Goal: Task Accomplishment & Management: Manage account settings

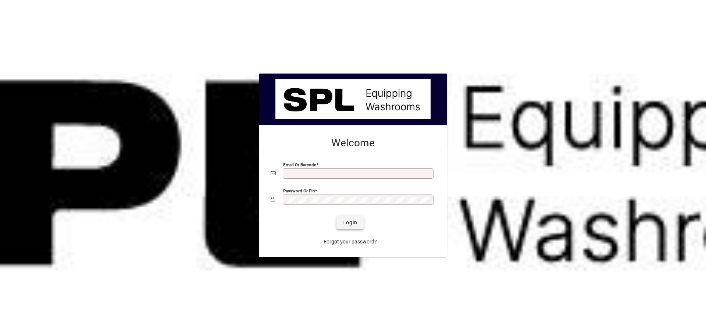
type input "**********"
click at [353, 219] on span "Login" at bounding box center [349, 223] width 15 height 8
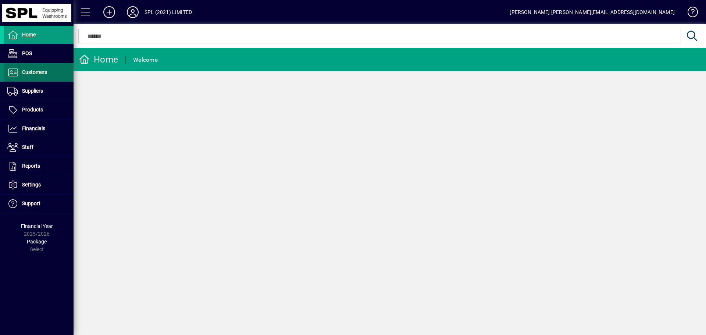
click at [67, 74] on span at bounding box center [39, 73] width 70 height 18
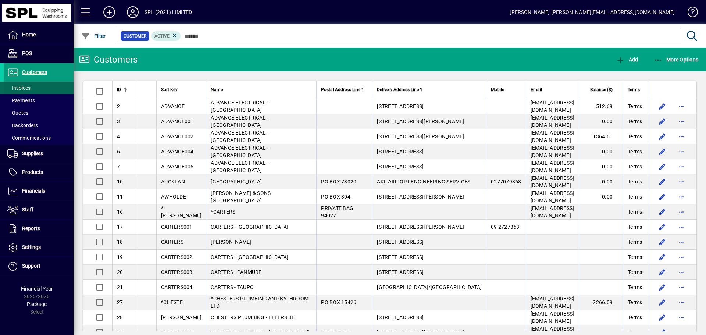
click at [25, 91] on span "Invoices" at bounding box center [17, 88] width 27 height 8
